Goal: Task Accomplishment & Management: Manage account settings

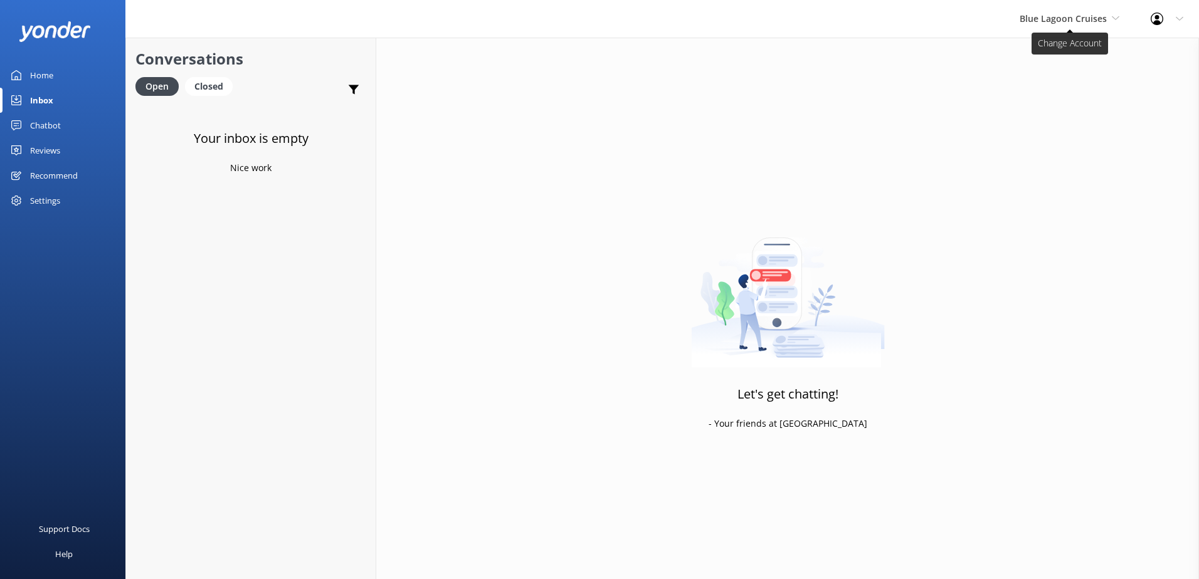
click at [1071, 22] on span "Blue Lagoon Cruises" at bounding box center [1062, 19] width 87 height 12
click at [1063, 64] on link "South Sea Sailing" at bounding box center [1066, 53] width 125 height 30
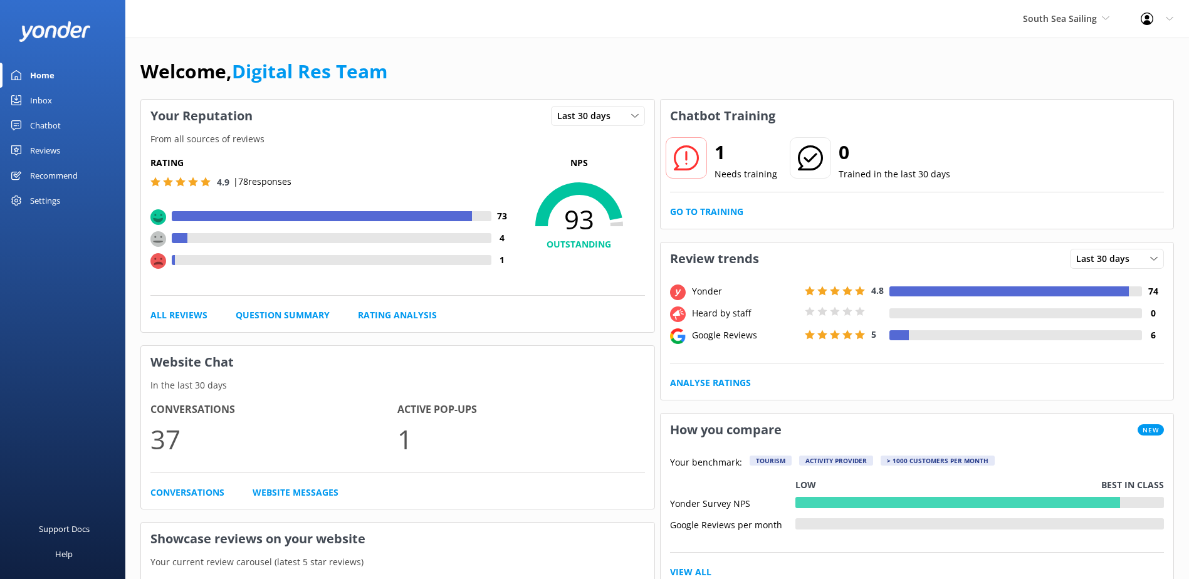
click at [56, 98] on link "Inbox" at bounding box center [62, 100] width 125 height 25
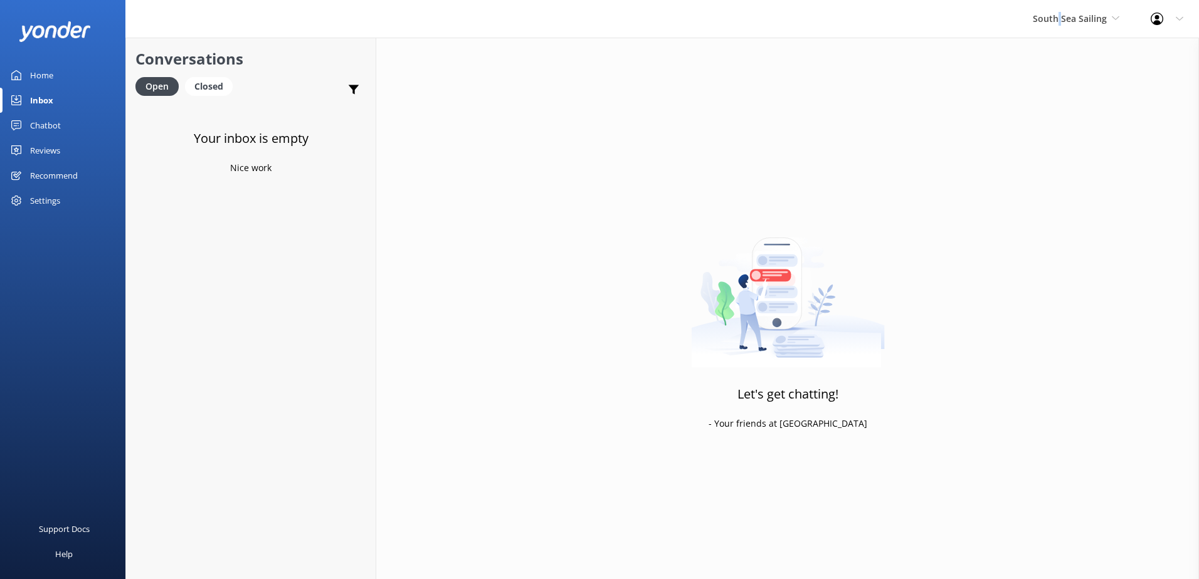
click at [1061, 29] on div "South Sea Sailing South Sea Sailing South Sea Cruises Malamala Beach Club Aweso…" at bounding box center [1076, 19] width 118 height 38
click at [1066, 67] on link "South Sea Sailing" at bounding box center [1079, 53] width 125 height 30
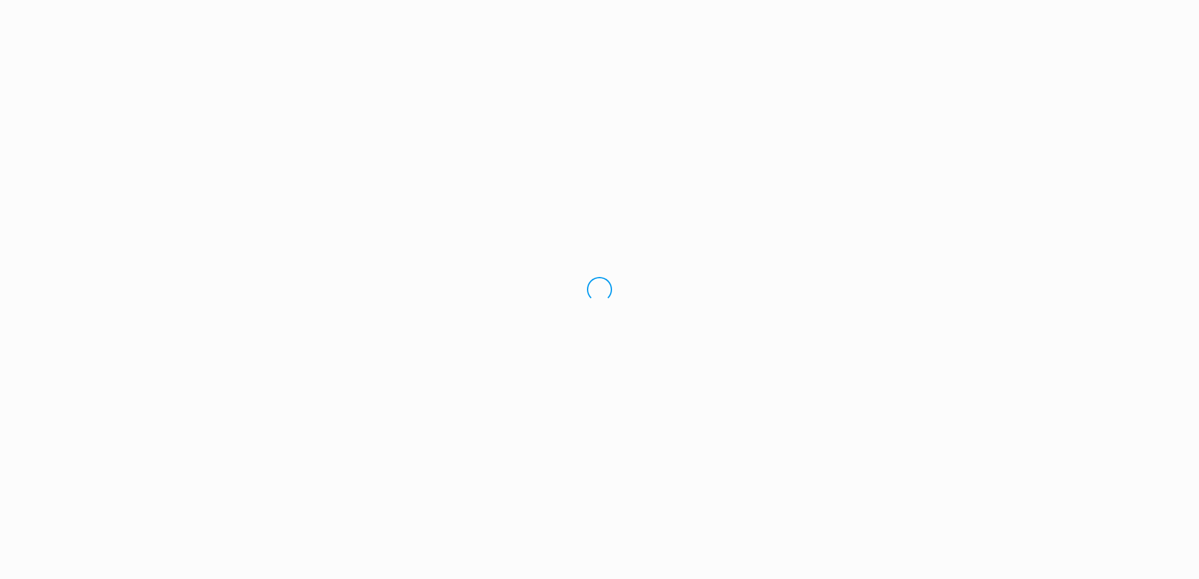
click at [1066, 67] on div "Loading.." at bounding box center [599, 289] width 1199 height 579
click at [1082, 22] on div "Loading.." at bounding box center [599, 289] width 1199 height 579
click at [1082, 23] on div "Loading.." at bounding box center [599, 289] width 1199 height 579
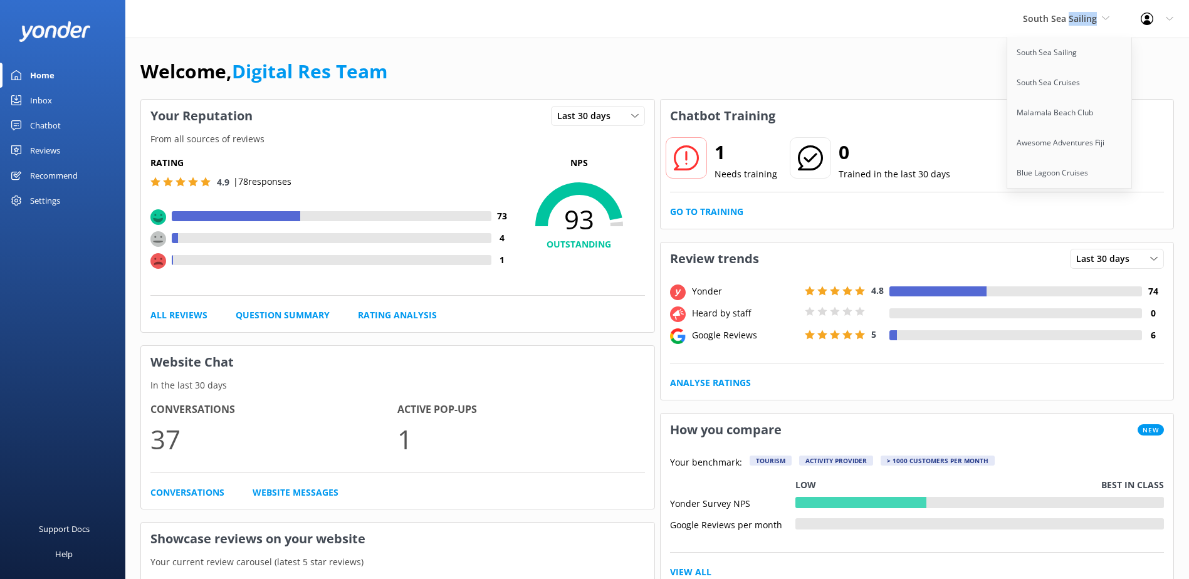
click at [1082, 23] on span "South Sea Sailing" at bounding box center [1060, 19] width 74 height 12
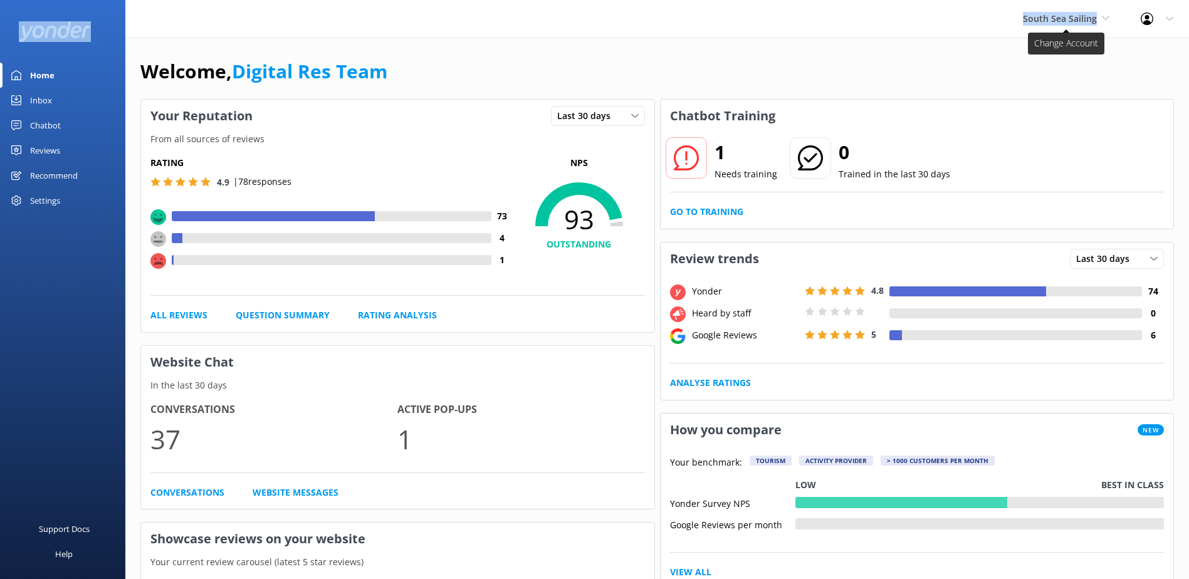
click at [1082, 23] on span "South Sea Sailing" at bounding box center [1060, 19] width 74 height 12
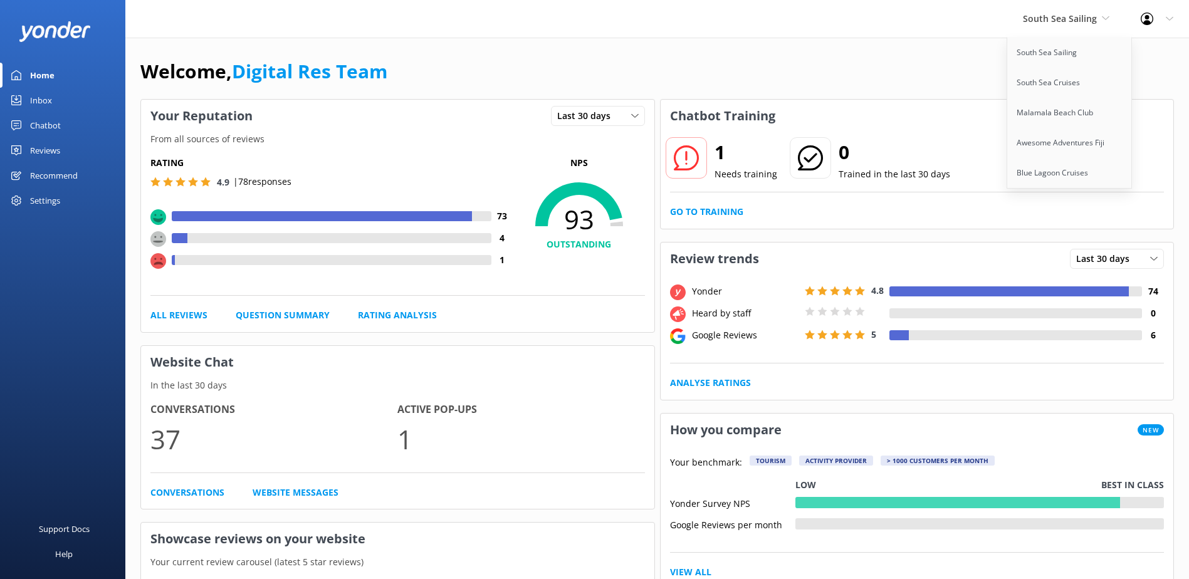
drag, startPoint x: 1082, startPoint y: 23, endPoint x: 967, endPoint y: 78, distance: 127.3
click at [942, 88] on div "Welcome, Digital Res Team" at bounding box center [657, 77] width 1034 height 43
click at [1019, 34] on div "South Sea Sailing South Sea Sailing South Sea Cruises Malamala Beach Club Aweso…" at bounding box center [1066, 19] width 118 height 38
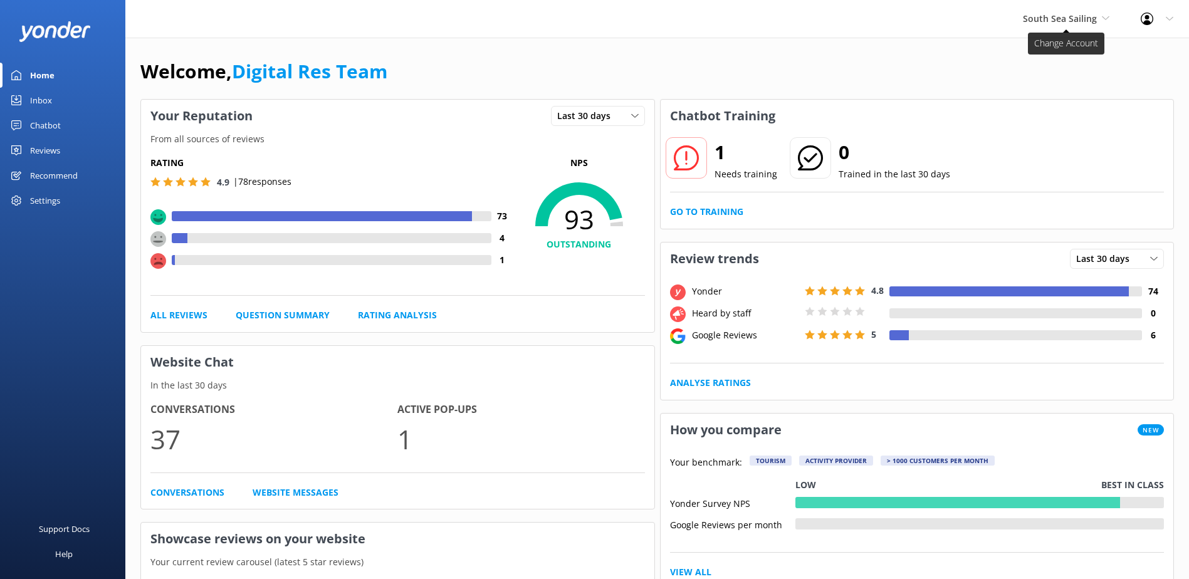
click at [1051, 23] on span "South Sea Sailing" at bounding box center [1060, 19] width 74 height 12
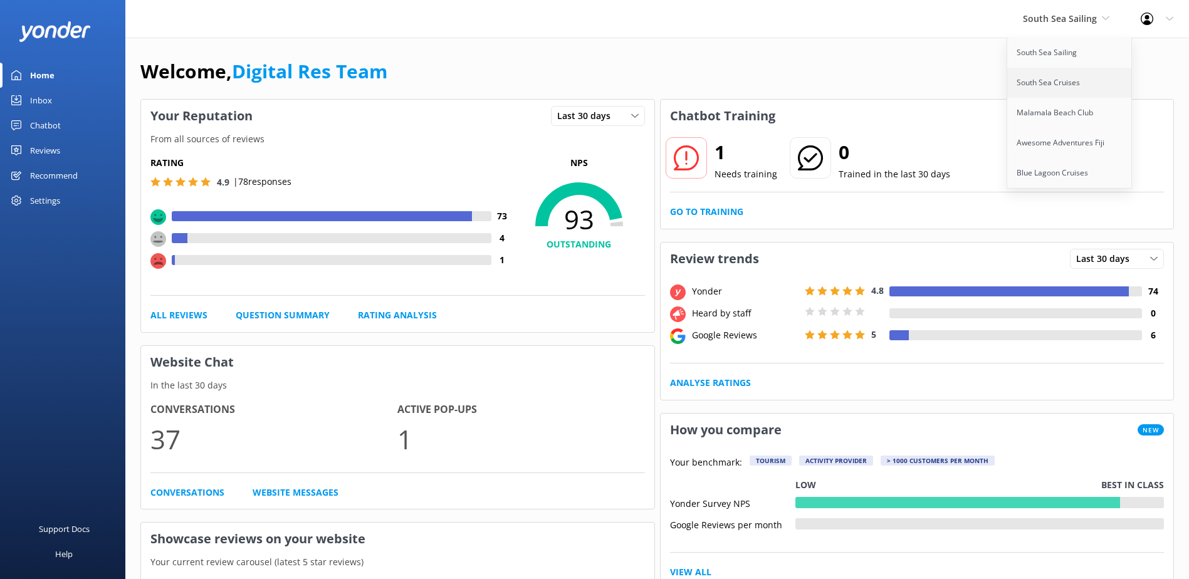
click at [1064, 78] on link "South Sea Cruises" at bounding box center [1069, 83] width 125 height 30
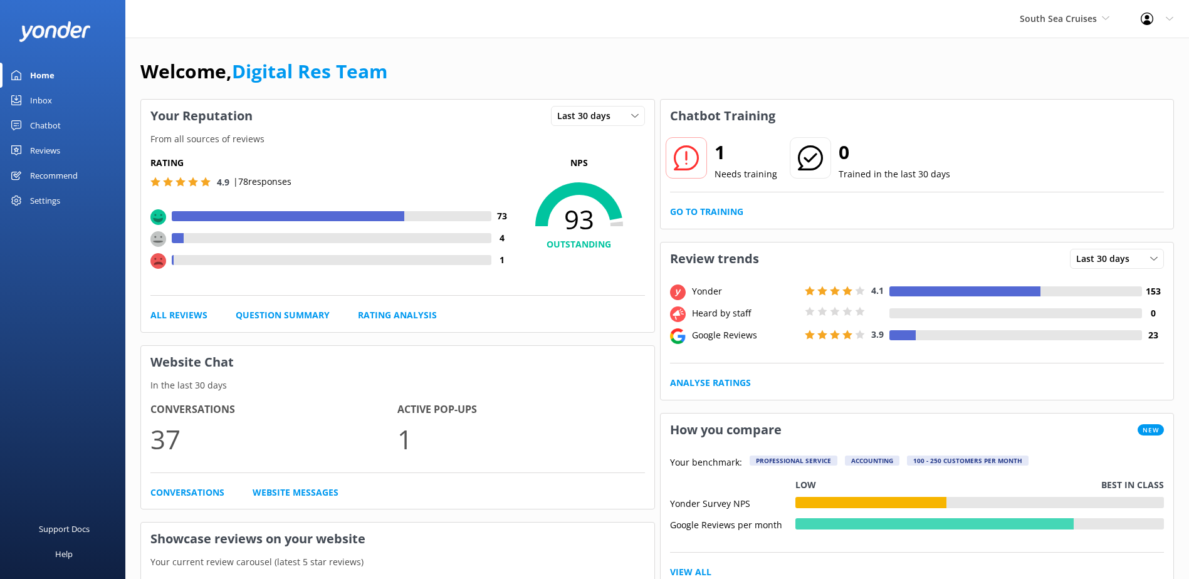
click at [67, 103] on link "Inbox" at bounding box center [62, 100] width 125 height 25
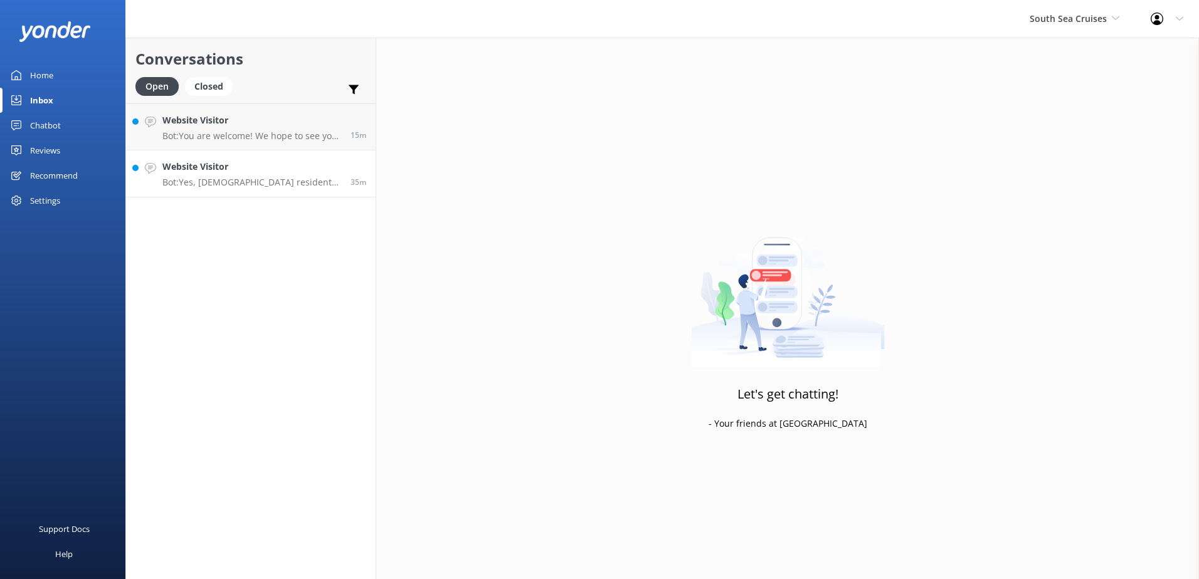
click at [217, 177] on p "Bot: Yes, Fijian residents receive a 20% discount on day tours and resort trans…" at bounding box center [251, 182] width 179 height 11
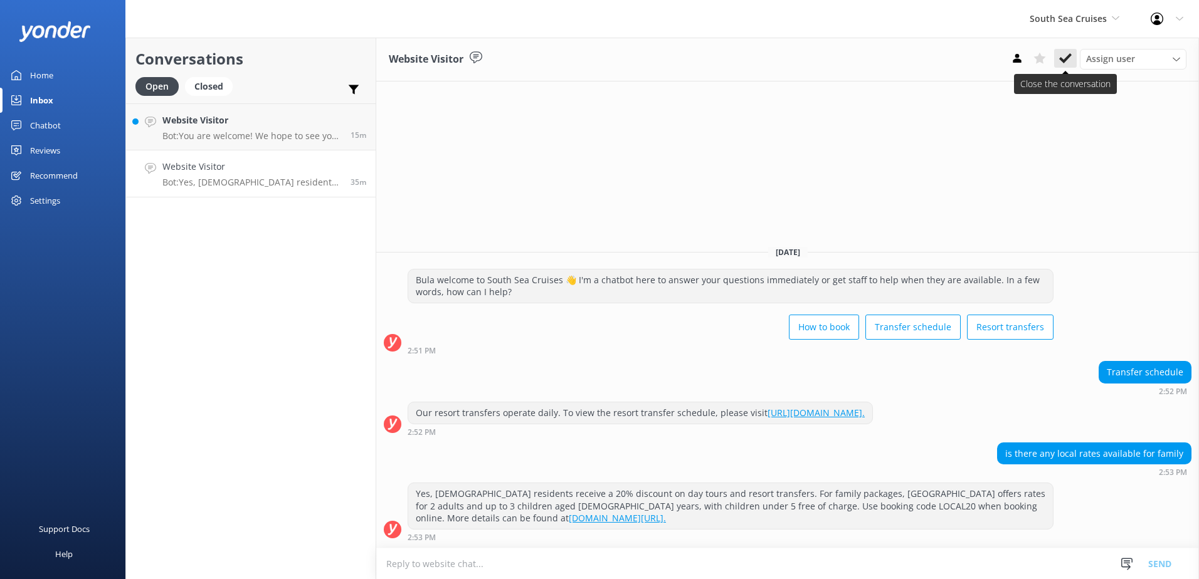
click at [1066, 58] on use at bounding box center [1065, 58] width 13 height 10
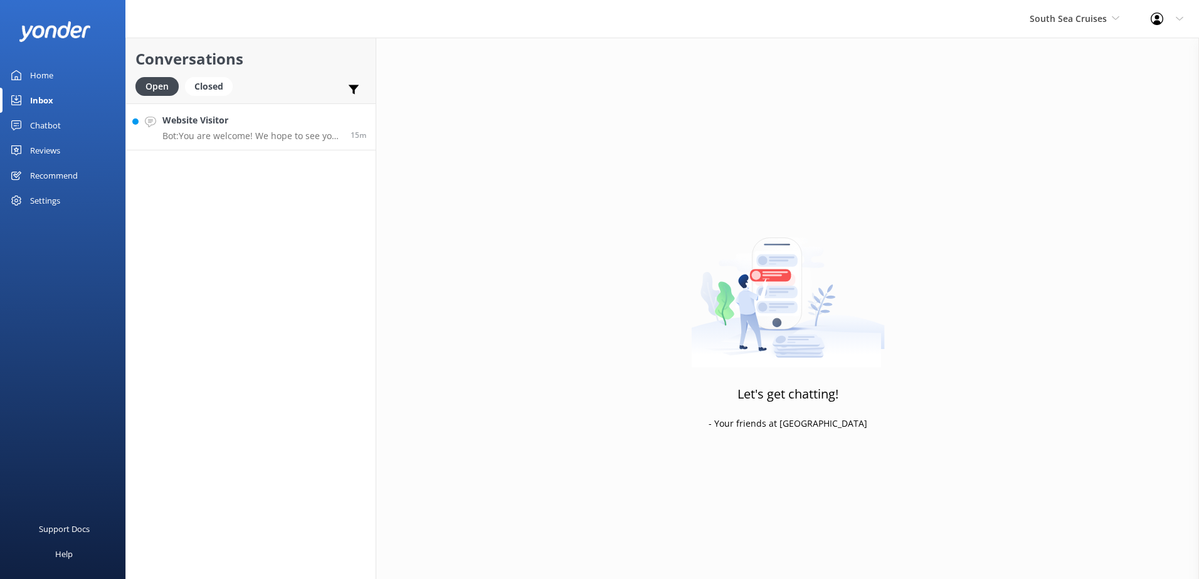
click at [284, 140] on p "Bot: You are welcome! We hope to see you soon!" at bounding box center [251, 135] width 179 height 11
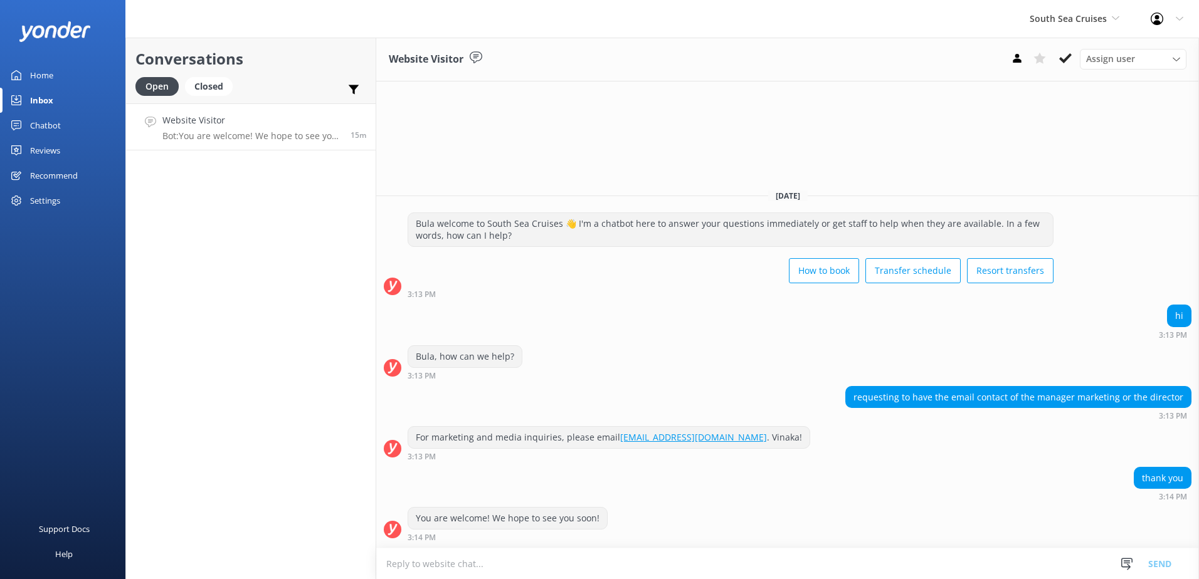
click at [638, 438] on link "[EMAIL_ADDRESS][DOMAIN_NAME]" at bounding box center [693, 437] width 147 height 12
click at [1064, 64] on icon at bounding box center [1065, 58] width 13 height 13
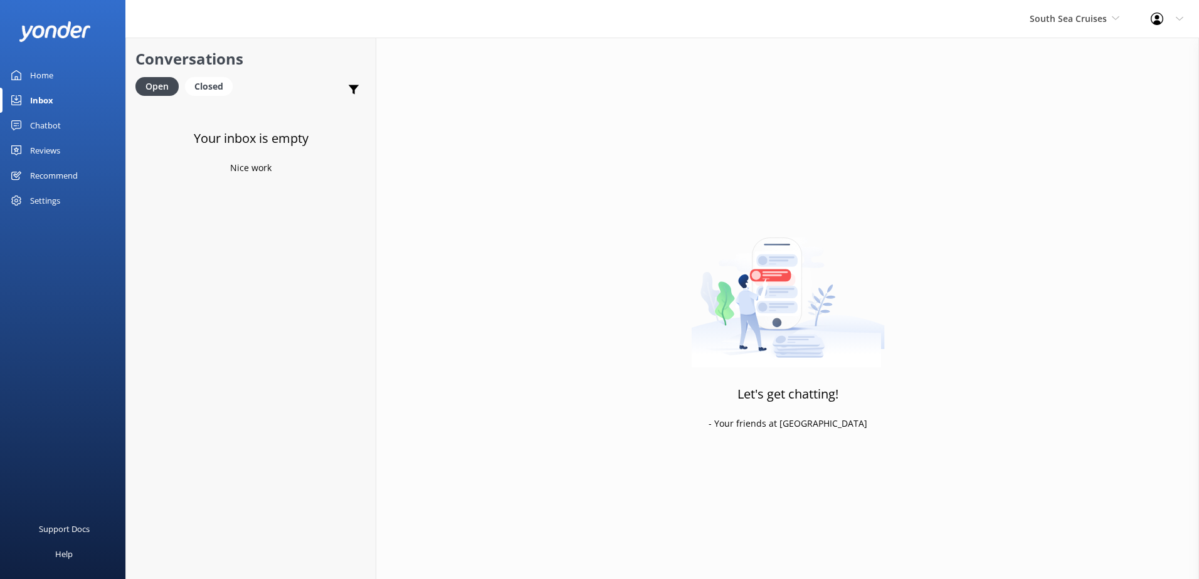
click at [1071, 28] on div "South Sea Cruises South Sea Sailing South Sea Cruises Malamala Beach Club Aweso…" at bounding box center [1074, 19] width 121 height 38
click at [1063, 119] on link "Malamala Beach Club" at bounding box center [1076, 113] width 125 height 30
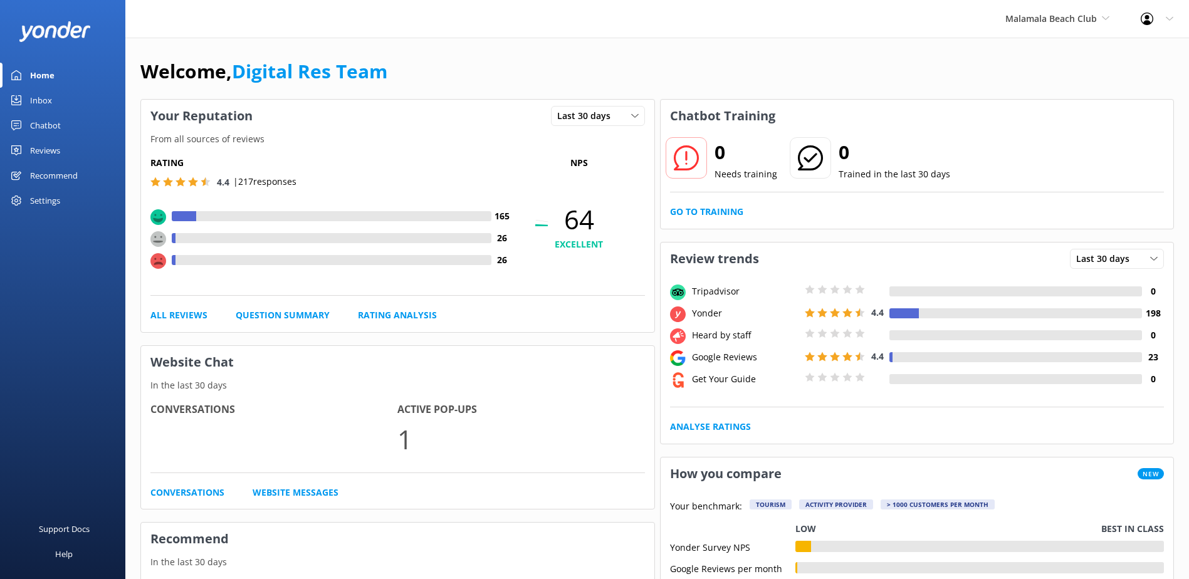
click at [33, 94] on div "Inbox" at bounding box center [41, 100] width 22 height 25
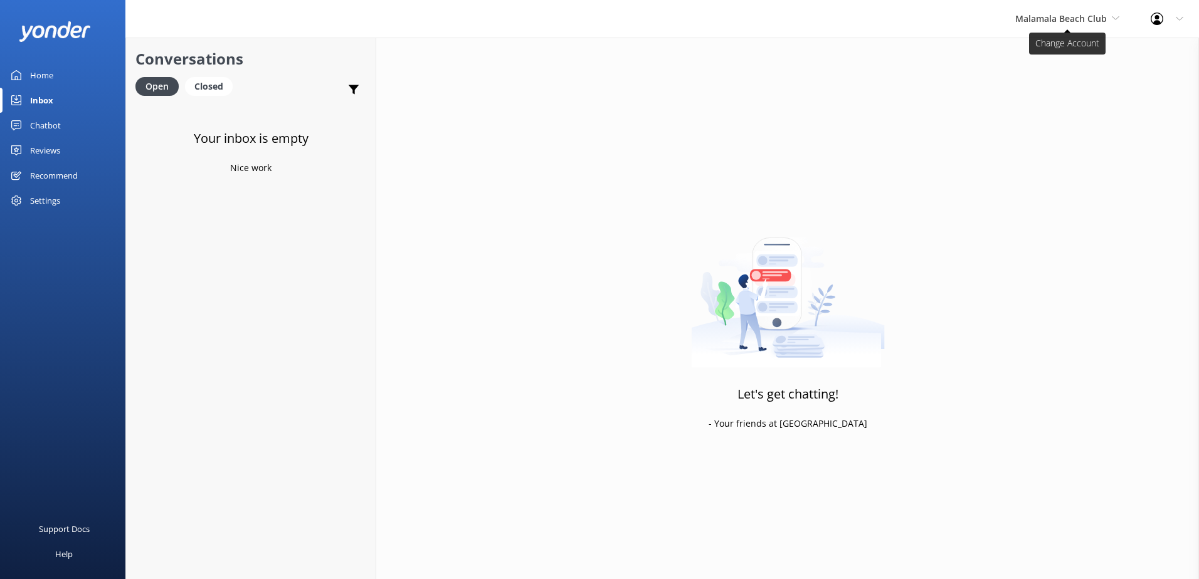
click at [1068, 19] on span "Malamala Beach Club" at bounding box center [1061, 19] width 92 height 12
click at [1047, 134] on link "Awesome Adventures Fiji" at bounding box center [1061, 143] width 125 height 30
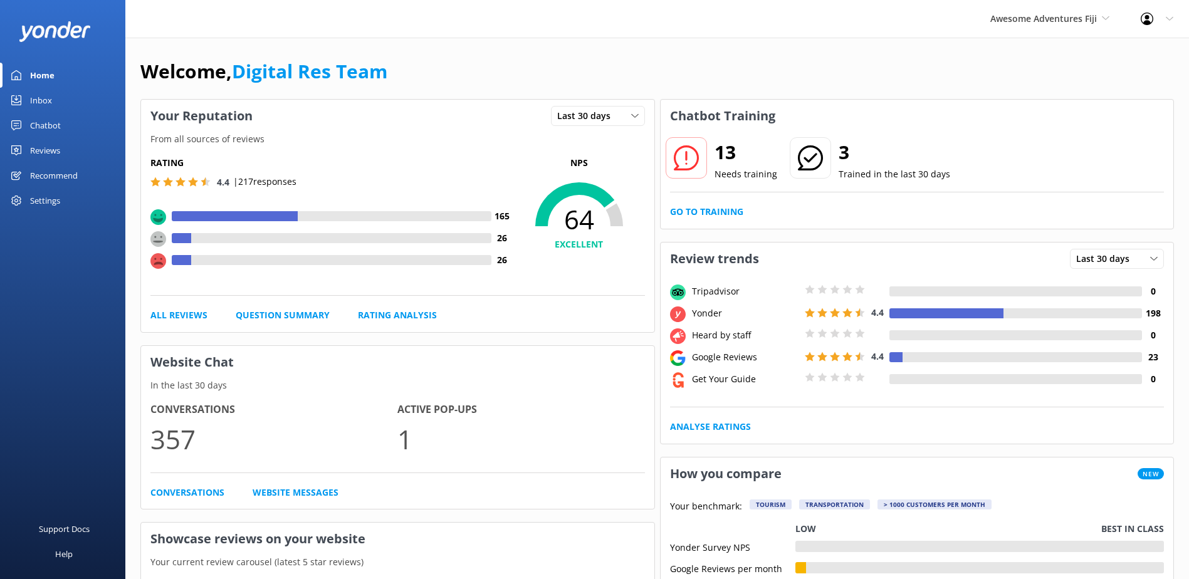
click at [46, 107] on div "Inbox" at bounding box center [41, 100] width 22 height 25
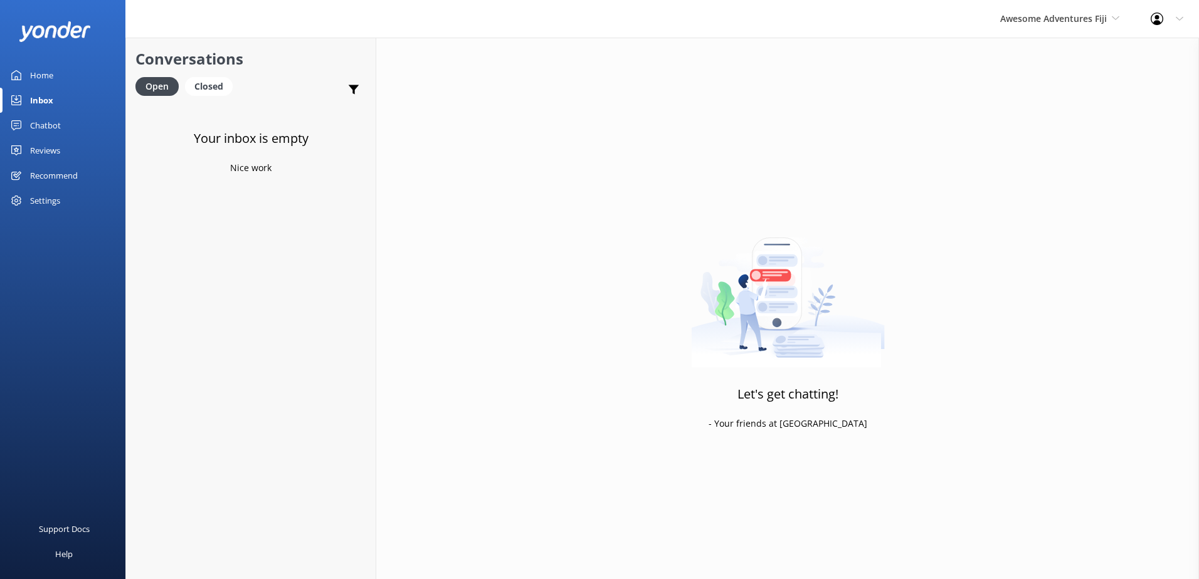
click at [1073, 9] on div "Awesome Adventures Fiji South Sea Sailing South Sea Cruises Malamala Beach Club…" at bounding box center [1059, 19] width 150 height 38
click at [1041, 164] on link "Blue Lagoon Cruises" at bounding box center [1046, 173] width 125 height 30
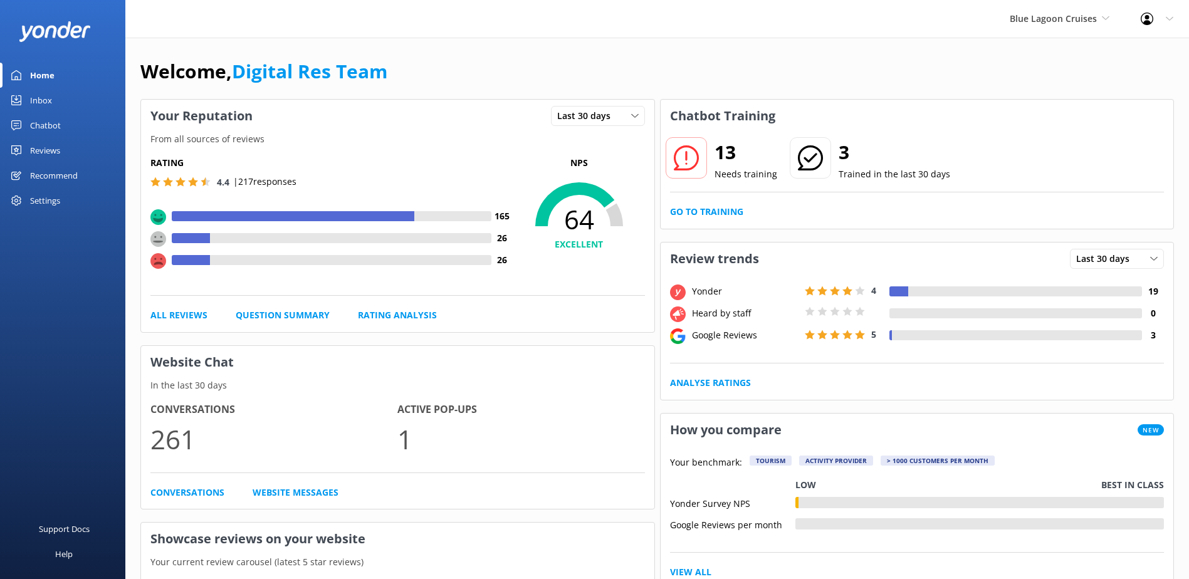
click at [43, 108] on div "Inbox" at bounding box center [41, 100] width 22 height 25
